Goal: Manage account settings

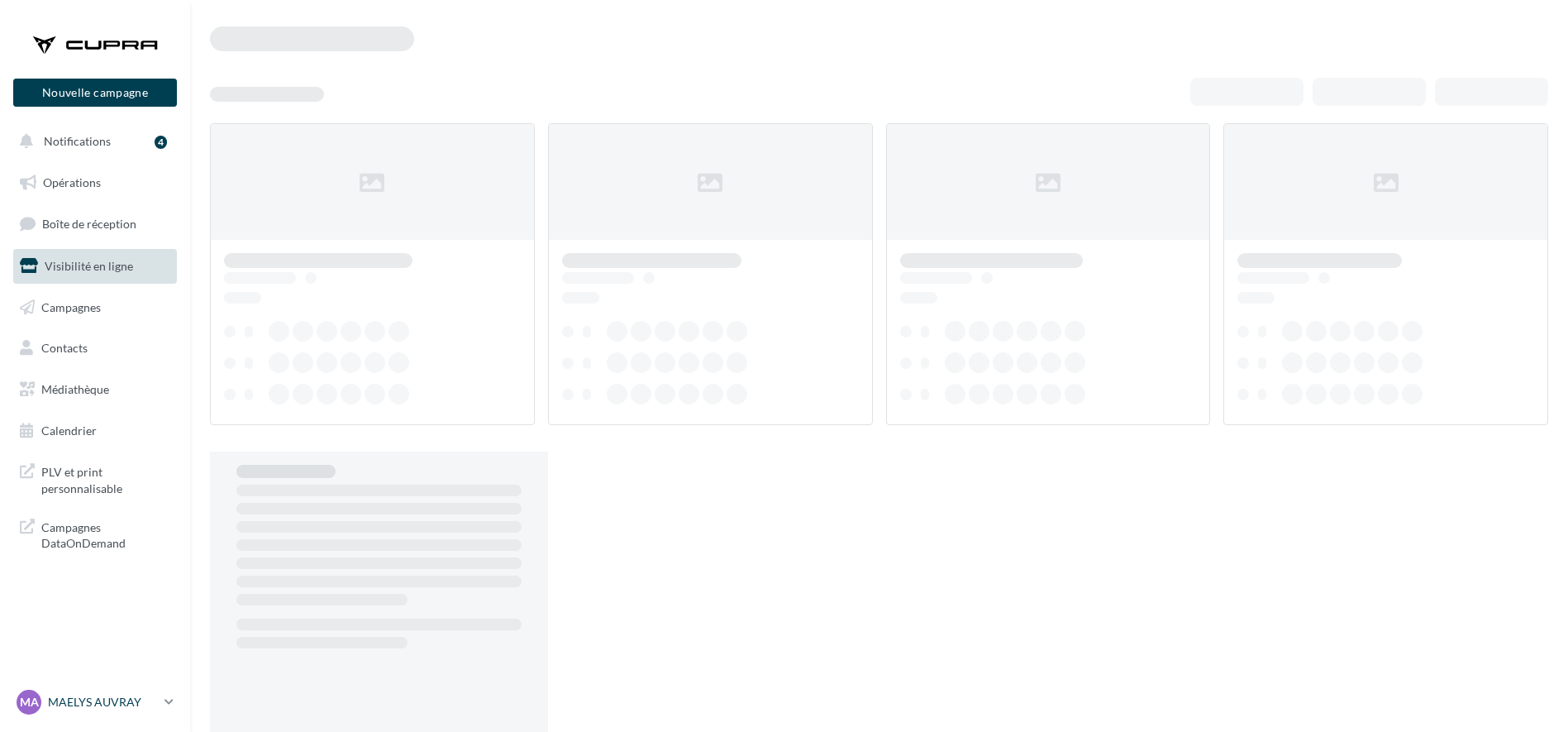
click at [68, 697] on p "MAELYS AUVRAY" at bounding box center [102, 702] width 110 height 17
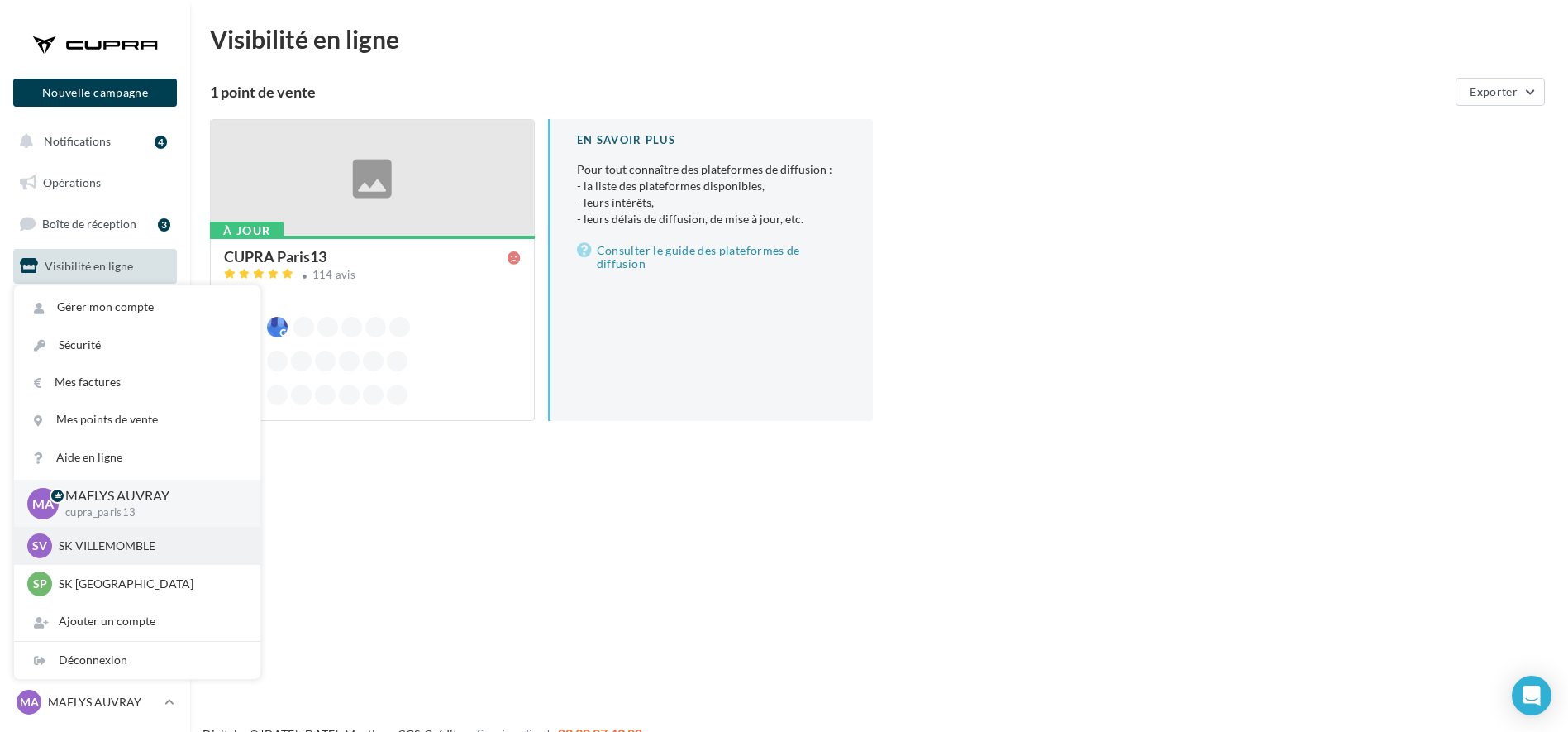
click at [119, 540] on p "SK VILLEMOMBLE" at bounding box center [150, 546] width 182 height 17
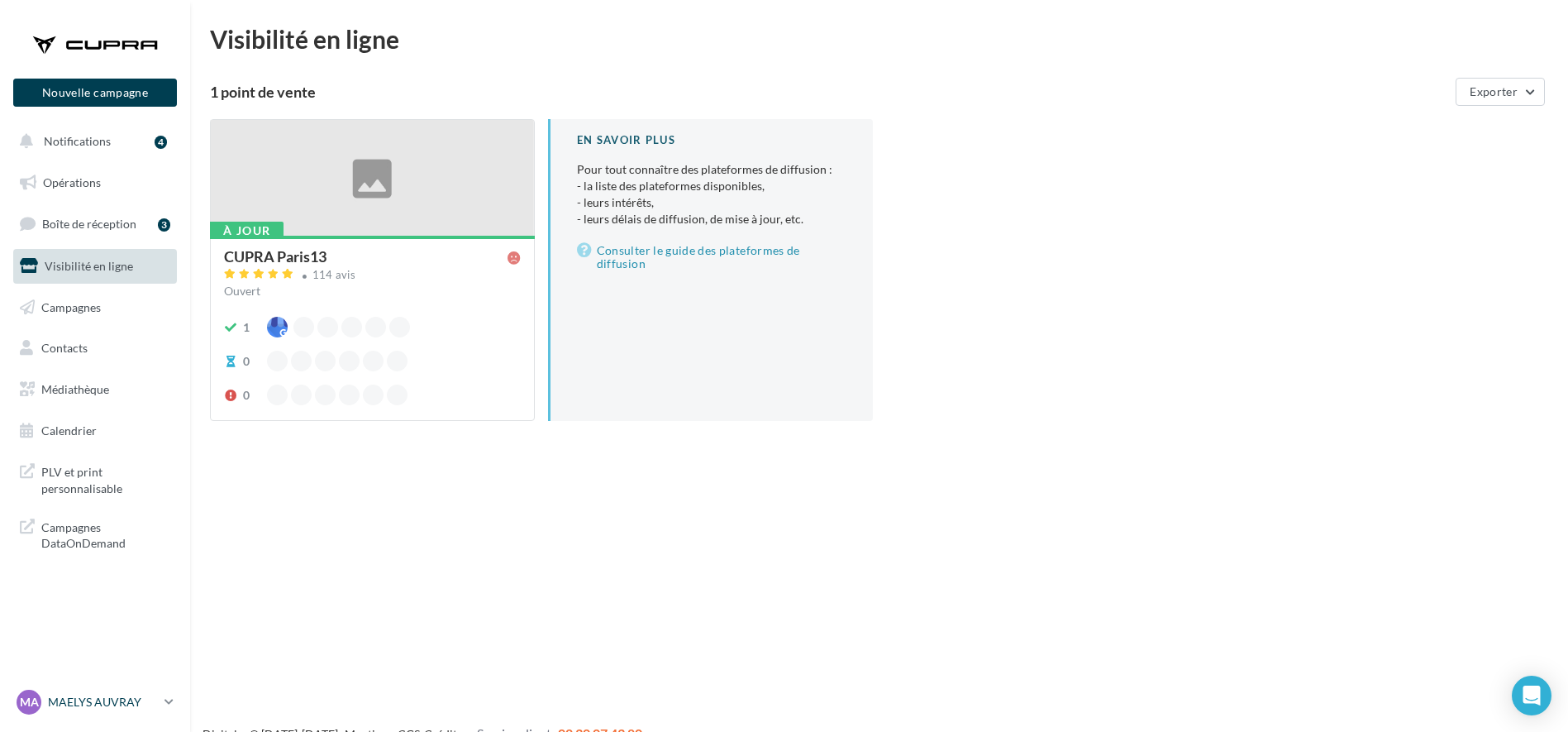
click at [68, 699] on p "MAELYS AUVRAY" at bounding box center [102, 702] width 110 height 17
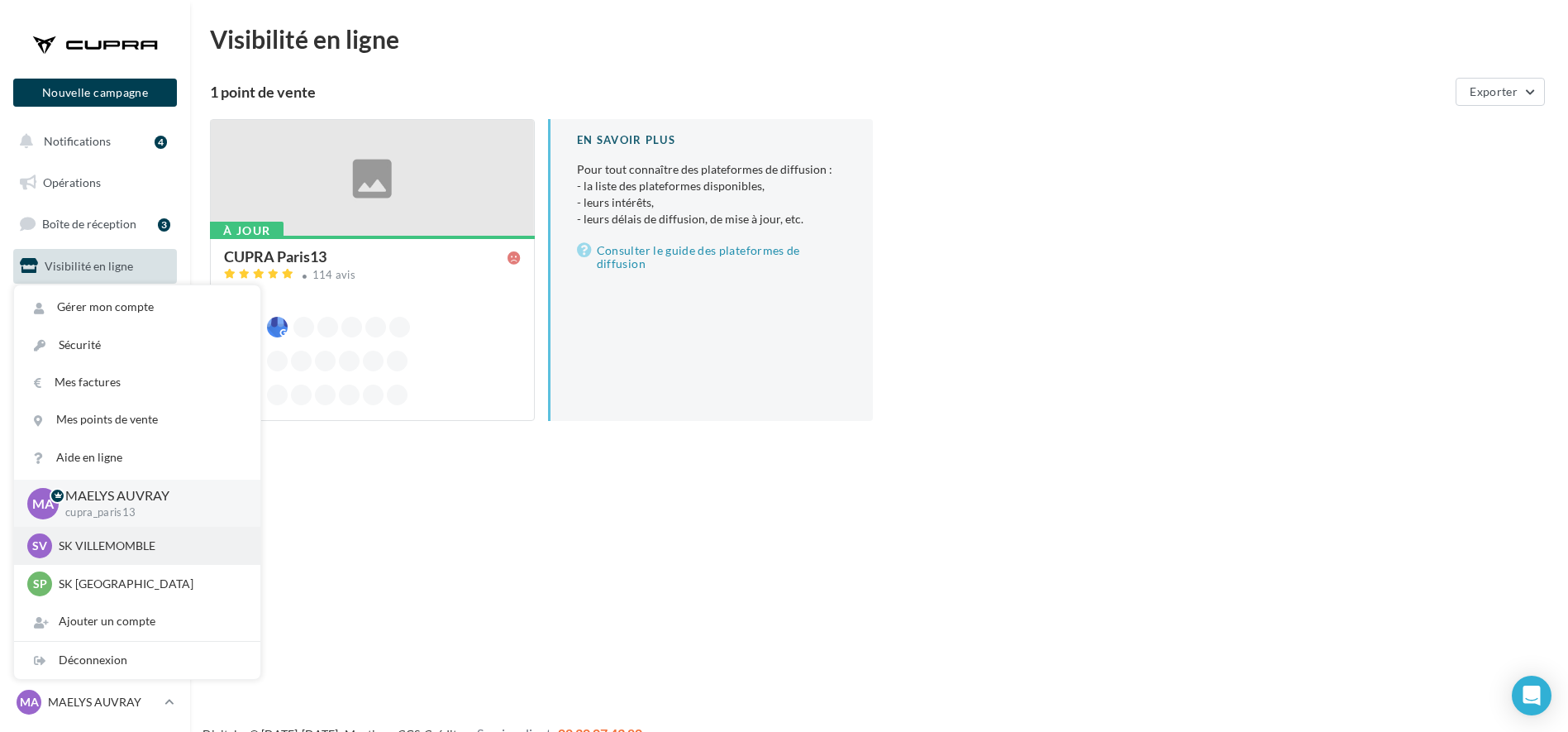
click at [86, 550] on p "SK VILLEMOMBLE" at bounding box center [150, 546] width 182 height 17
